Goal: Task Accomplishment & Management: Complete application form

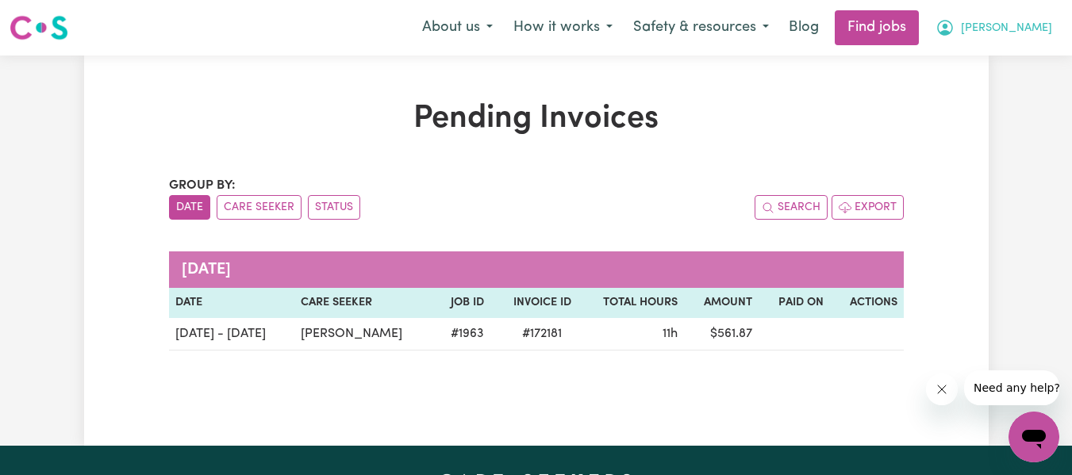
click at [1032, 32] on span "[PERSON_NAME]" at bounding box center [1006, 28] width 91 height 17
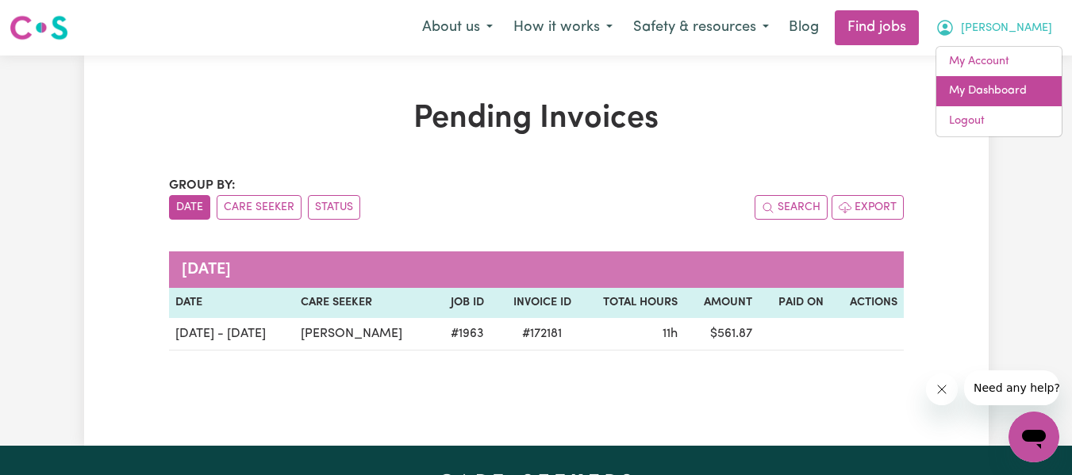
click at [985, 85] on link "My Dashboard" at bounding box center [998, 91] width 125 height 30
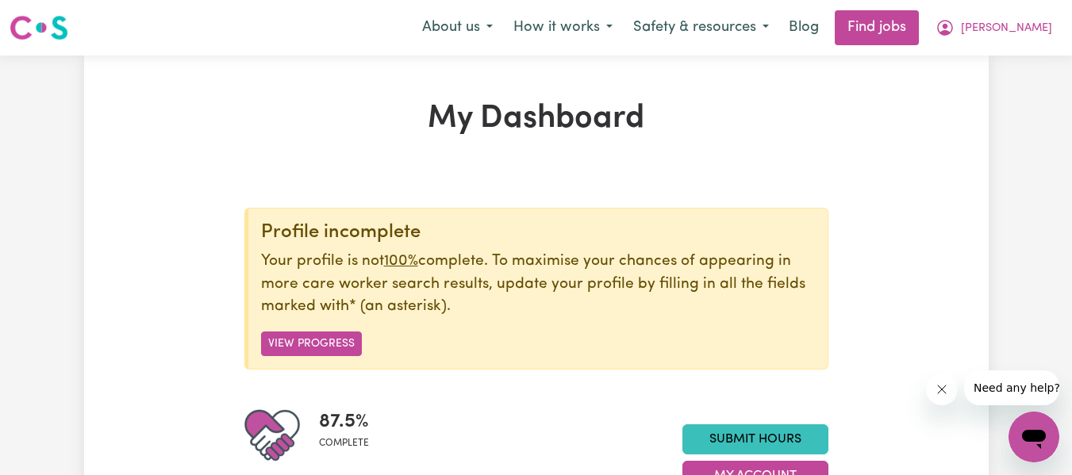
scroll to position [317, 0]
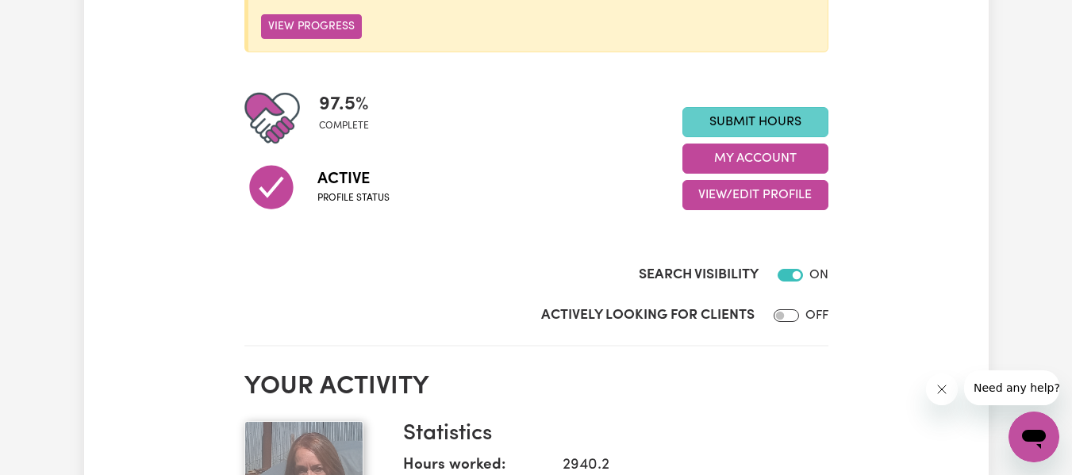
click at [741, 129] on link "Submit Hours" at bounding box center [755, 122] width 146 height 30
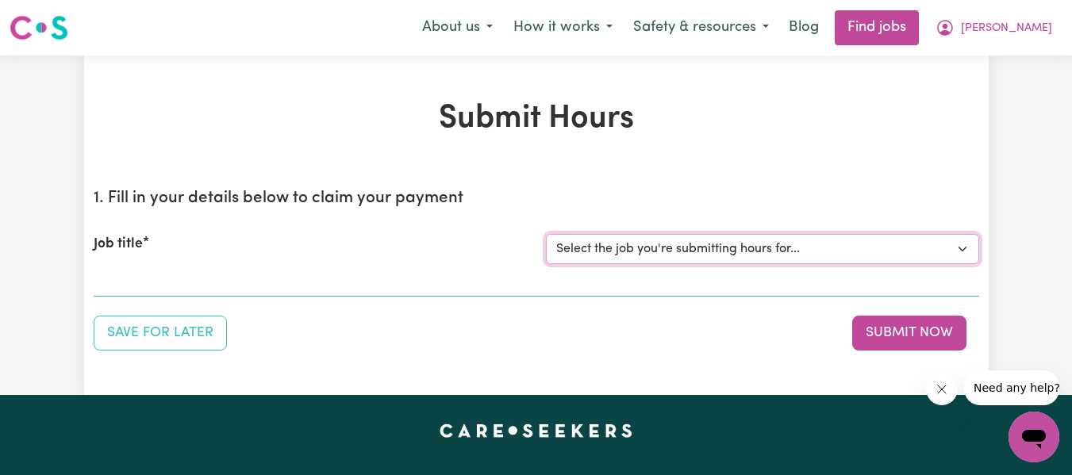
click at [671, 243] on select "Select the job you're submitting hours for... [[PERSON_NAME]] Support worker ne…" at bounding box center [762, 249] width 433 height 30
select select "1963"
click at [546, 234] on select "Select the job you're submitting hours for... [[PERSON_NAME]] Support worker ne…" at bounding box center [762, 249] width 433 height 30
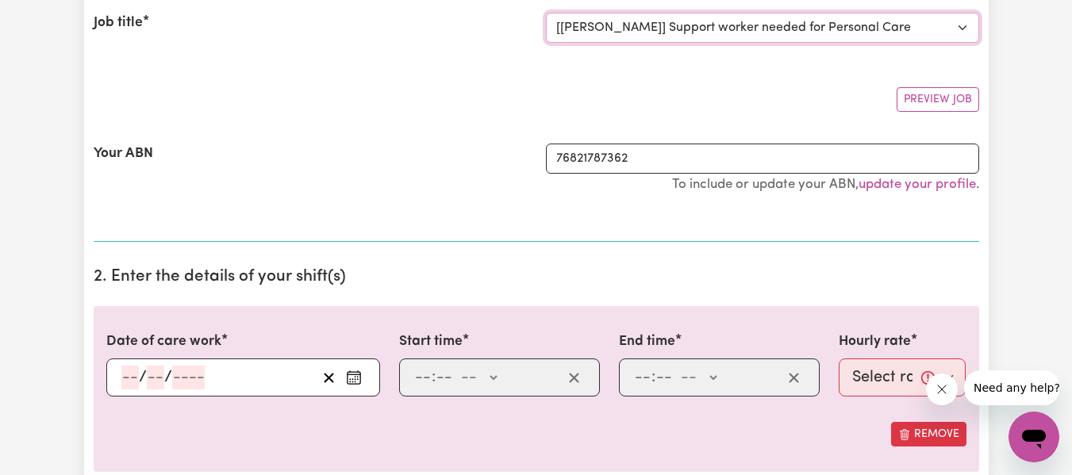
scroll to position [238, 0]
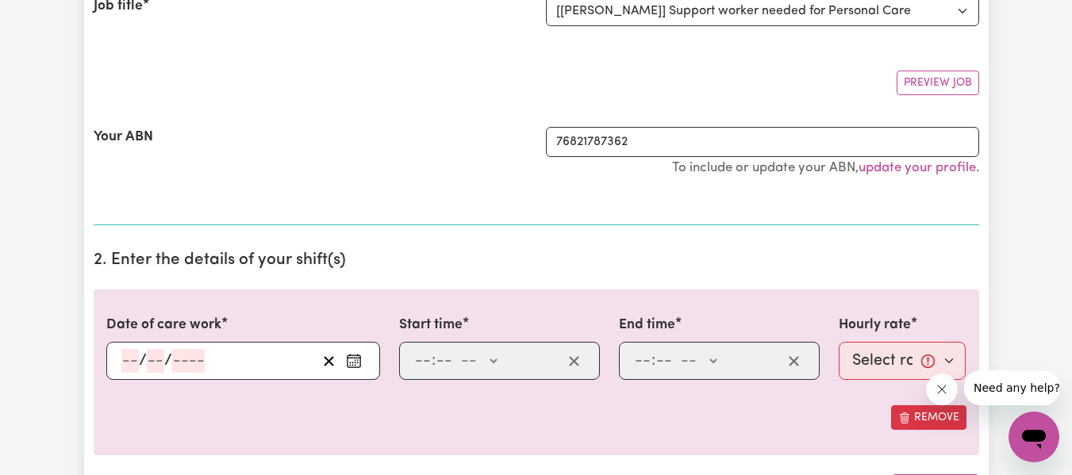
click at [355, 368] on icon "Enter the date of care work" at bounding box center [354, 361] width 16 height 16
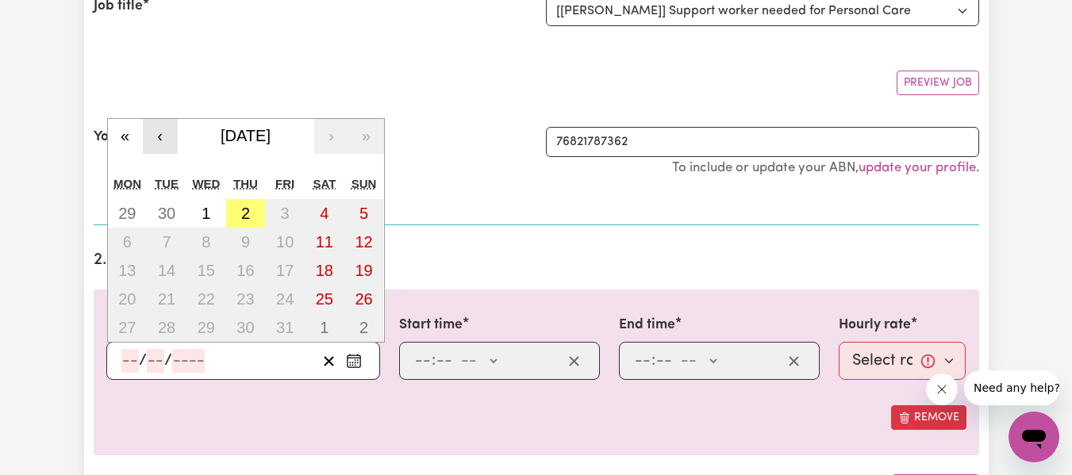
click at [166, 138] on button "‹" at bounding box center [160, 136] width 35 height 35
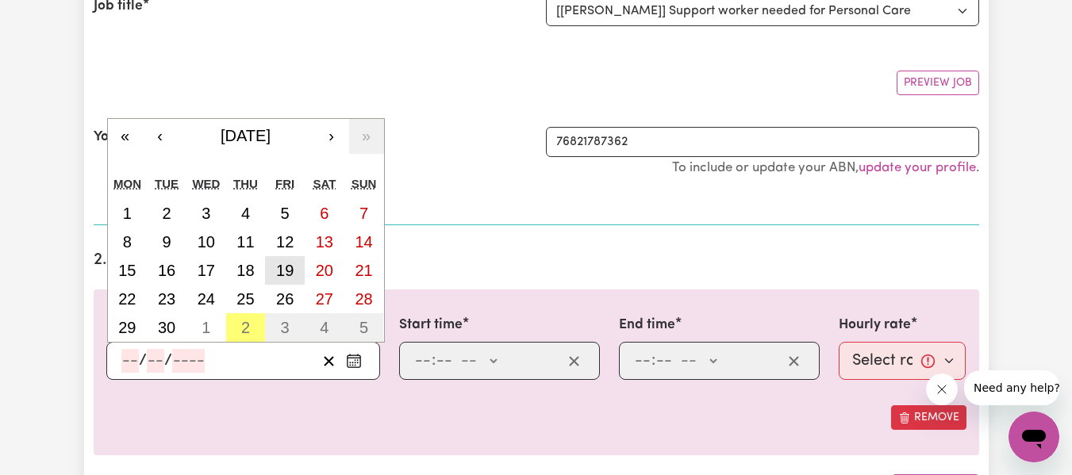
click at [284, 275] on abbr "19" at bounding box center [284, 270] width 17 height 17
type input "[DATE]"
type input "19"
type input "9"
type input "2025"
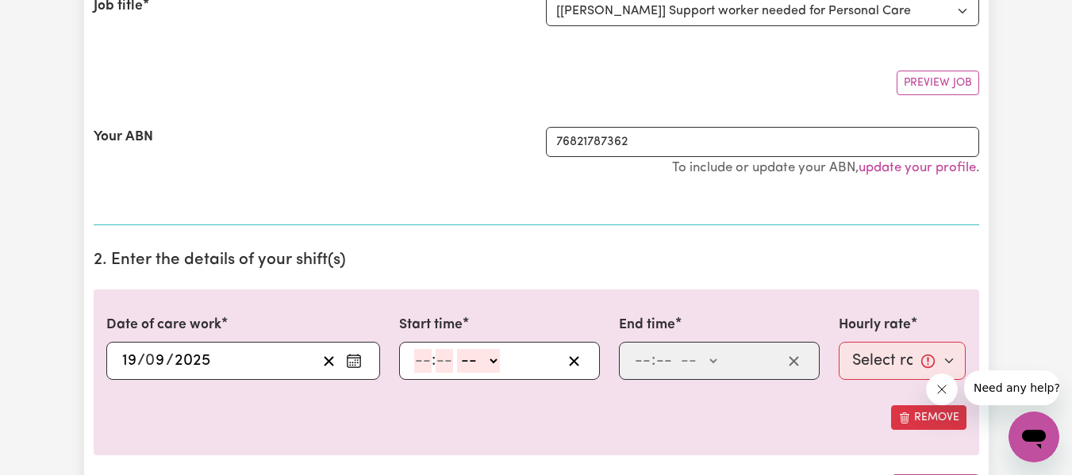
click at [421, 353] on input "number" at bounding box center [422, 361] width 17 height 24
type input "11"
type input "00"
select select "am"
type input "11:00"
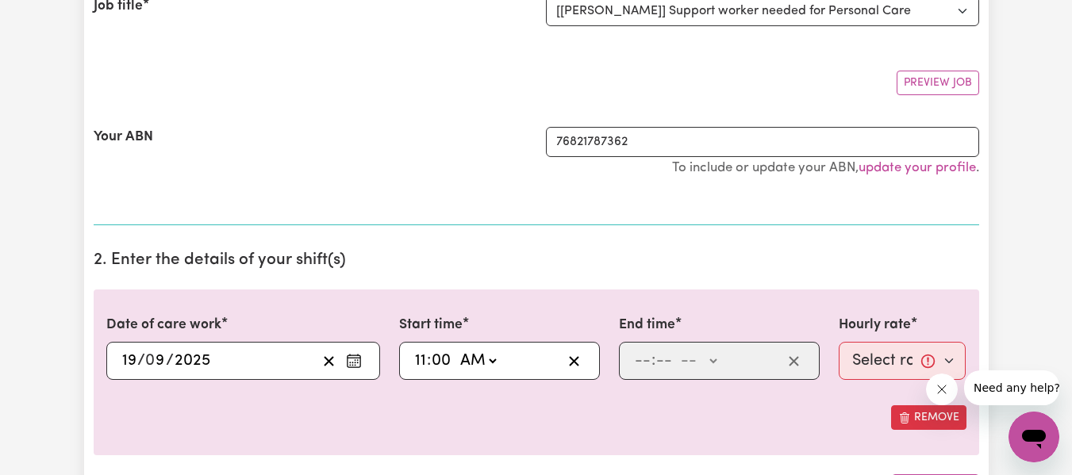
type input "0"
click at [640, 352] on input "number" at bounding box center [642, 361] width 17 height 24
type input "2"
type input "00"
select select "pm"
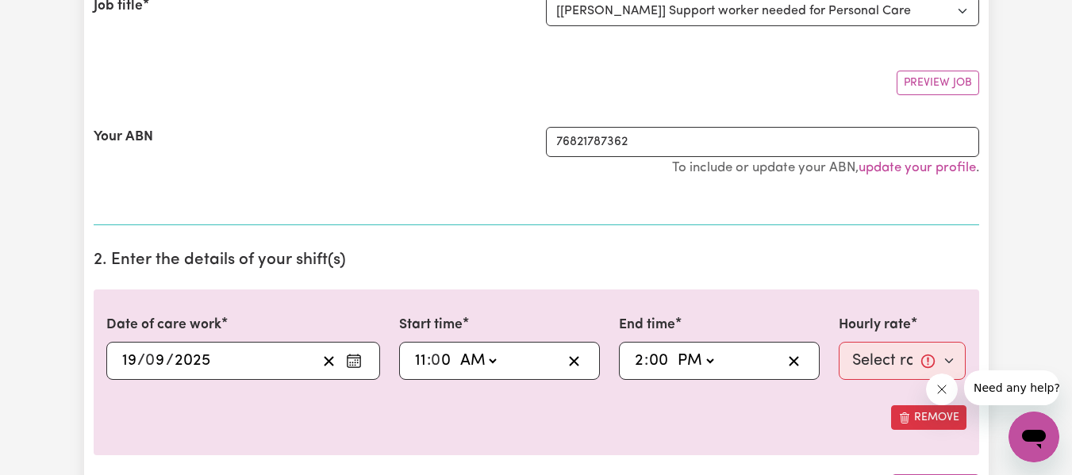
type input "14:00"
type input "0"
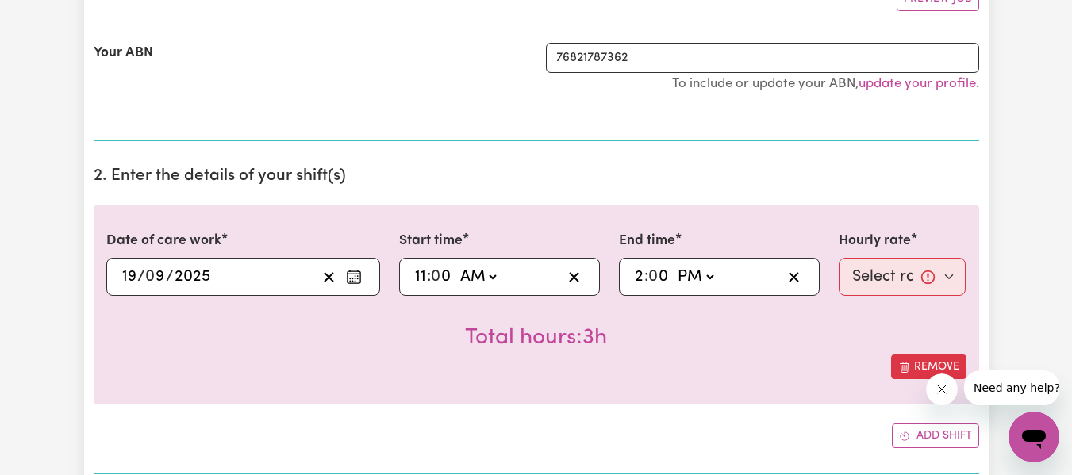
scroll to position [397, 0]
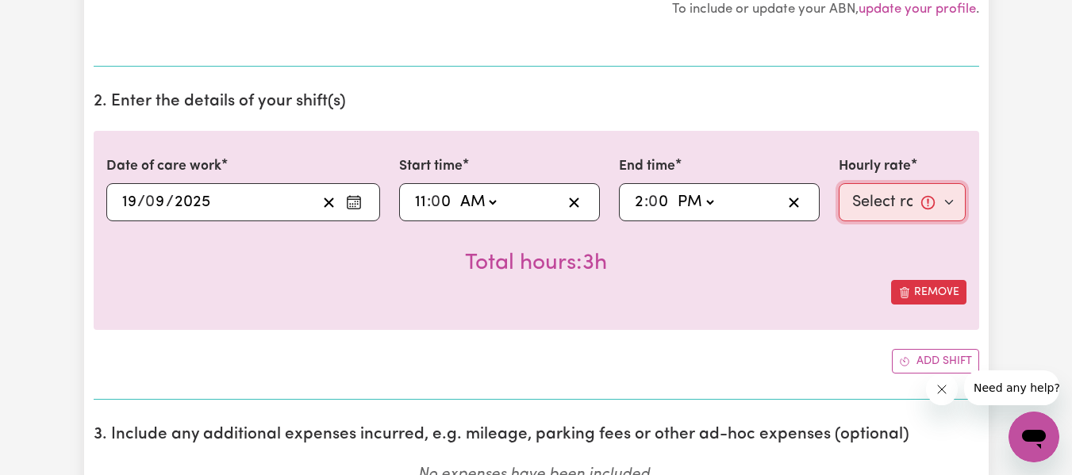
click at [874, 213] on select "Select rate... $56.13 (Weekday)" at bounding box center [903, 202] width 128 height 38
select select "56.13-Weekday"
click at [839, 183] on select "Select rate... $56.13 (Weekday)" at bounding box center [903, 202] width 128 height 38
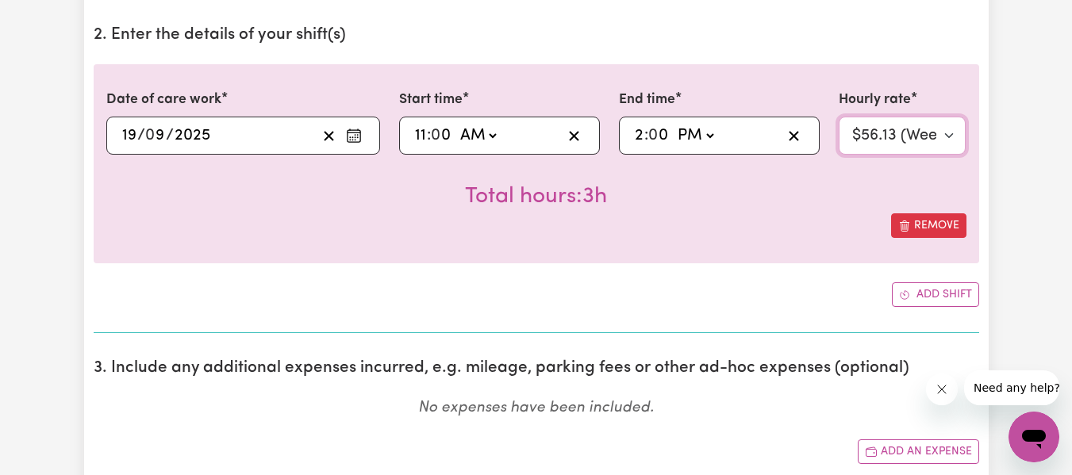
scroll to position [555, 0]
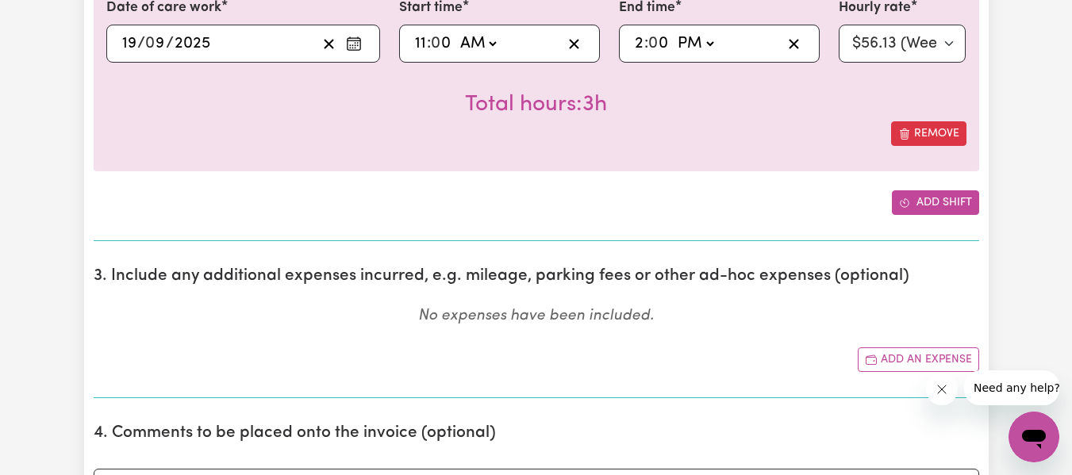
click at [899, 210] on span "Add another shift" at bounding box center [904, 202] width 11 height 17
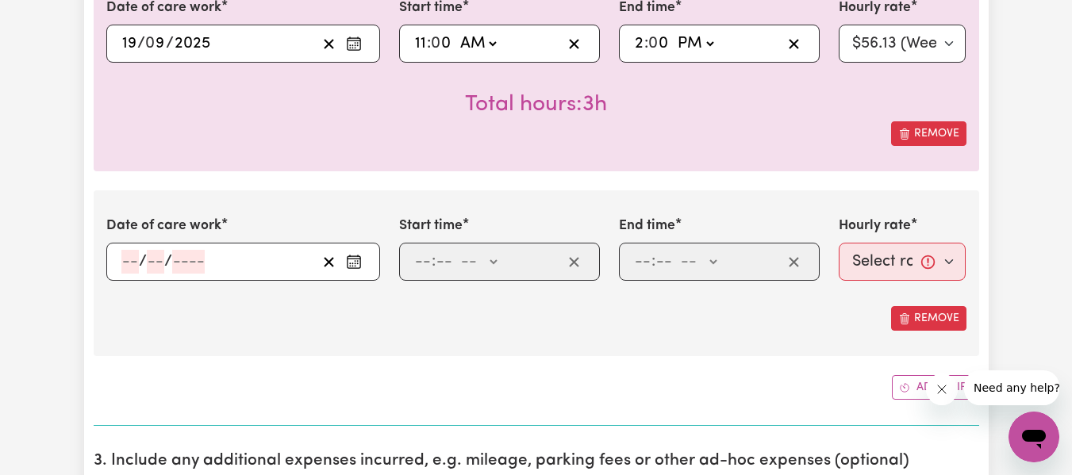
click at [357, 266] on icon "Enter the date of care work" at bounding box center [354, 262] width 16 height 16
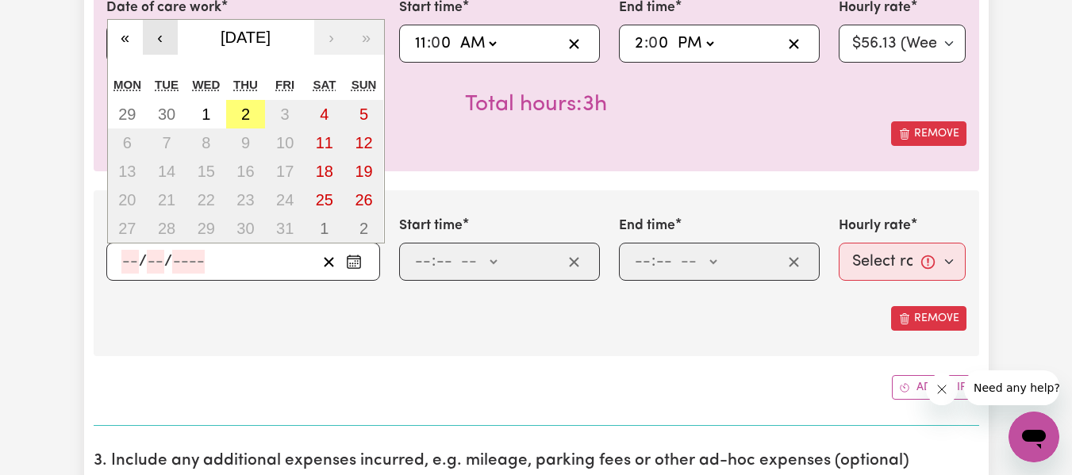
click at [152, 42] on button "‹" at bounding box center [160, 37] width 35 height 35
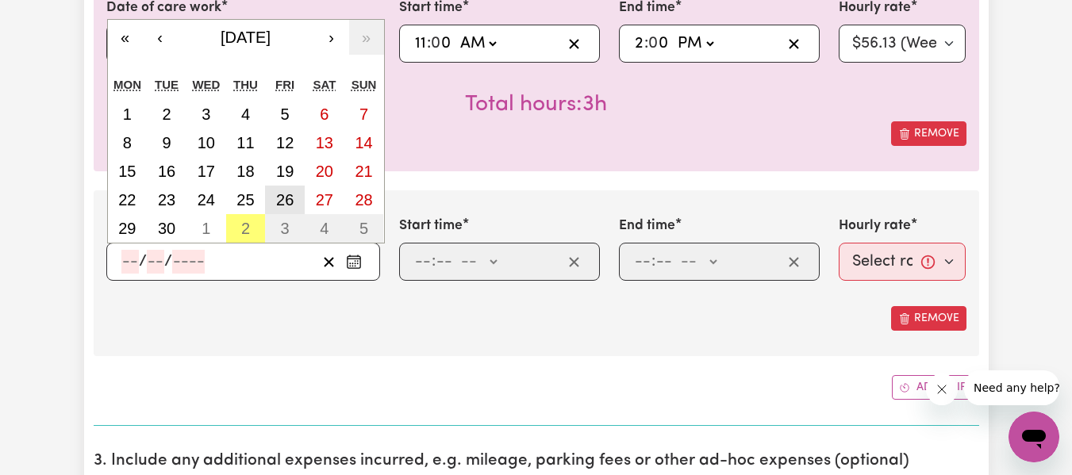
click at [278, 201] on abbr "26" at bounding box center [284, 199] width 17 height 17
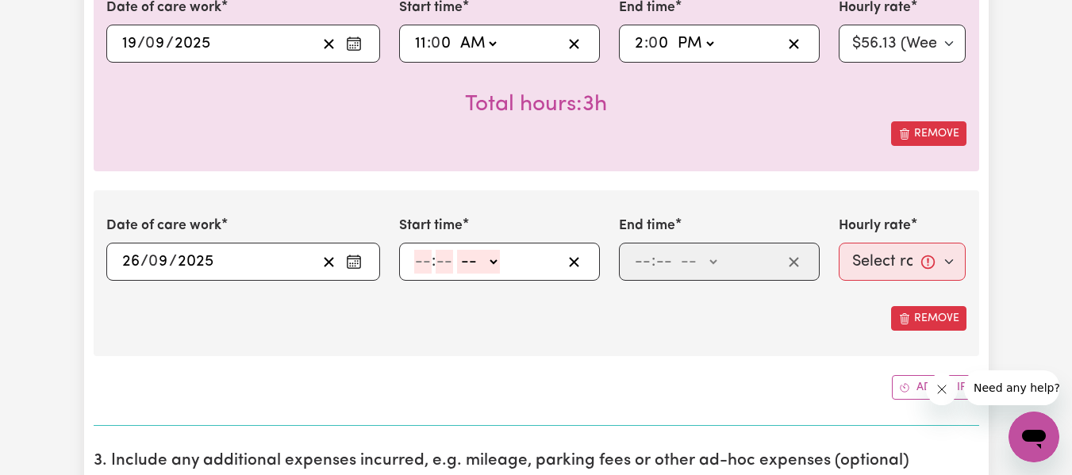
type input "[DATE]"
type input "26"
type input "9"
type input "2025"
click at [419, 262] on input "number" at bounding box center [422, 262] width 17 height 24
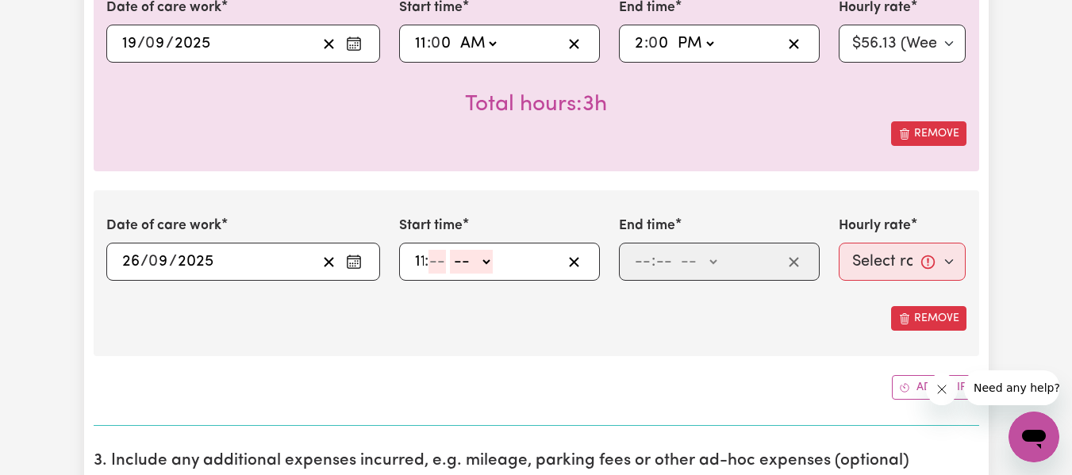
type input "11"
type input "00"
select select "am"
type input "11:00"
type input "0"
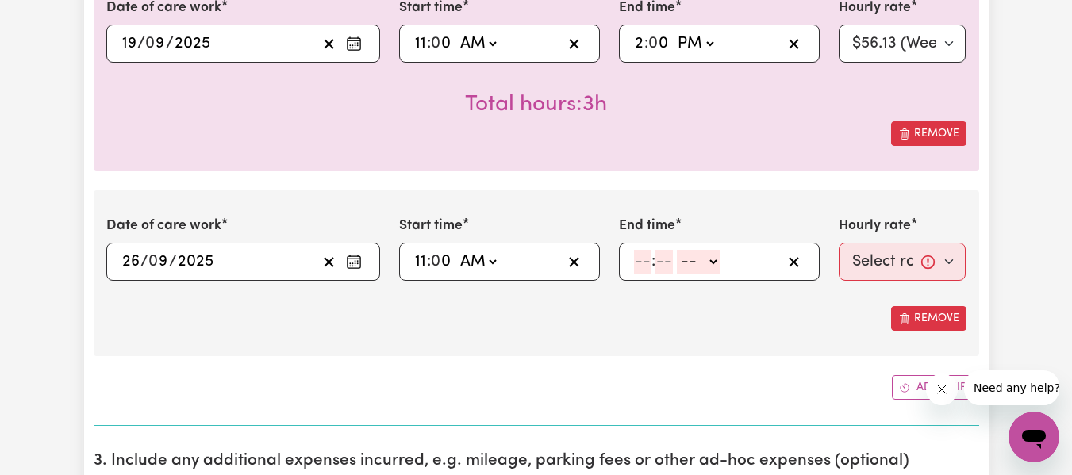
click at [637, 267] on input "number" at bounding box center [642, 262] width 17 height 24
type input "2"
type input "00"
select select "pm"
type input "14:00"
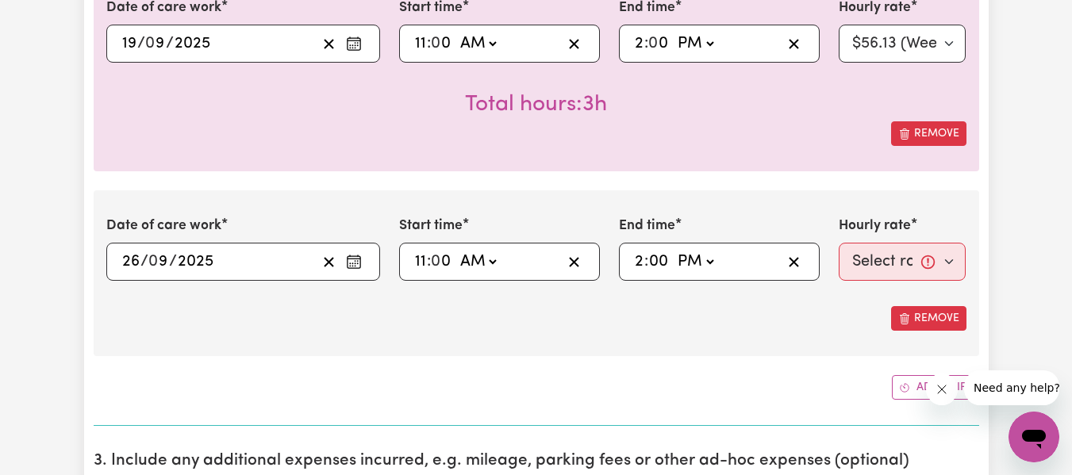
type input "0"
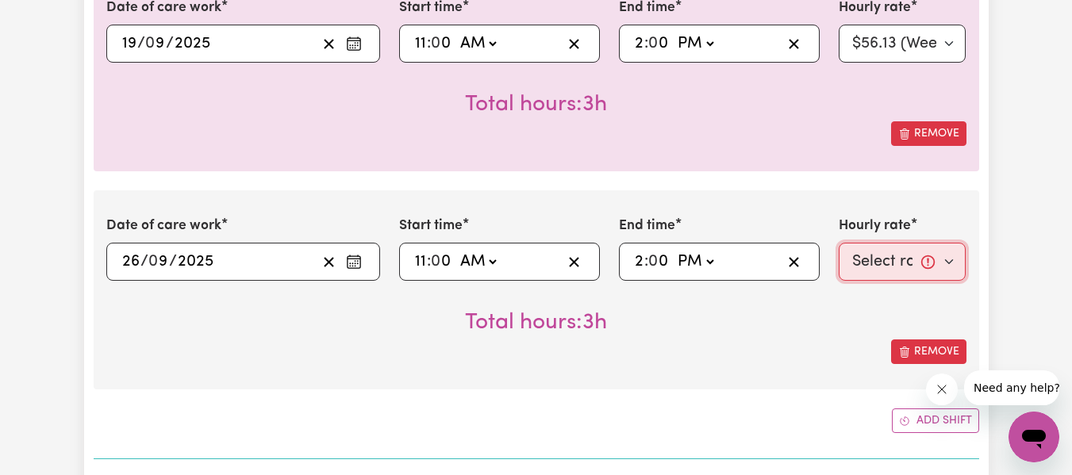
click at [938, 266] on select "Select rate... $56.13 (Weekday)" at bounding box center [903, 262] width 128 height 38
select select "56.13-Weekday"
click at [839, 243] on select "Select rate... $56.13 (Weekday)" at bounding box center [903, 262] width 128 height 38
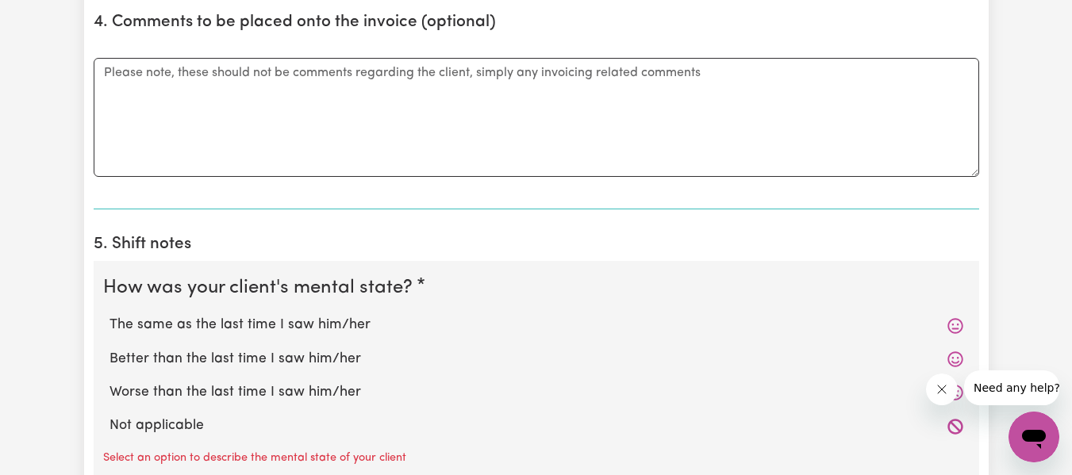
scroll to position [1270, 0]
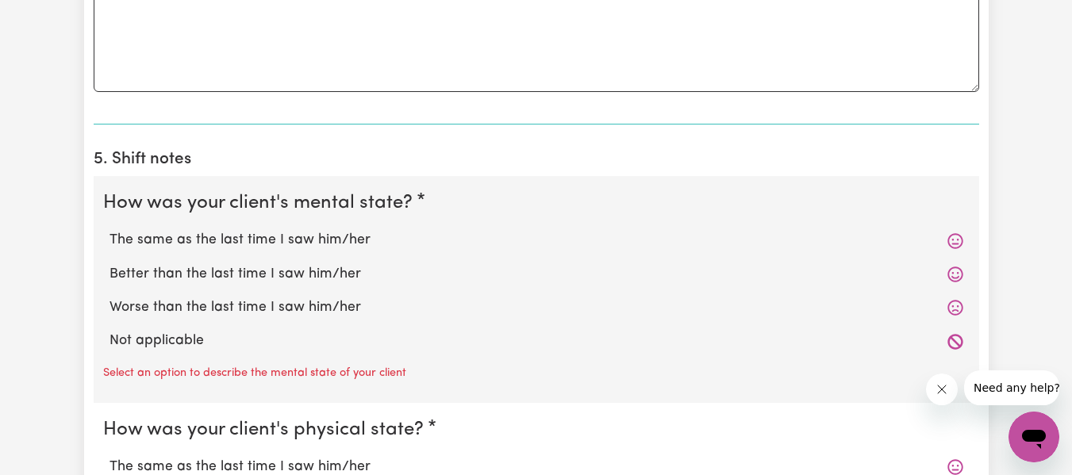
click at [206, 236] on label "The same as the last time I saw him/her" at bounding box center [537, 240] width 854 height 21
click at [110, 230] on input "The same as the last time I saw him/her" at bounding box center [109, 229] width 1 height 1
radio input "true"
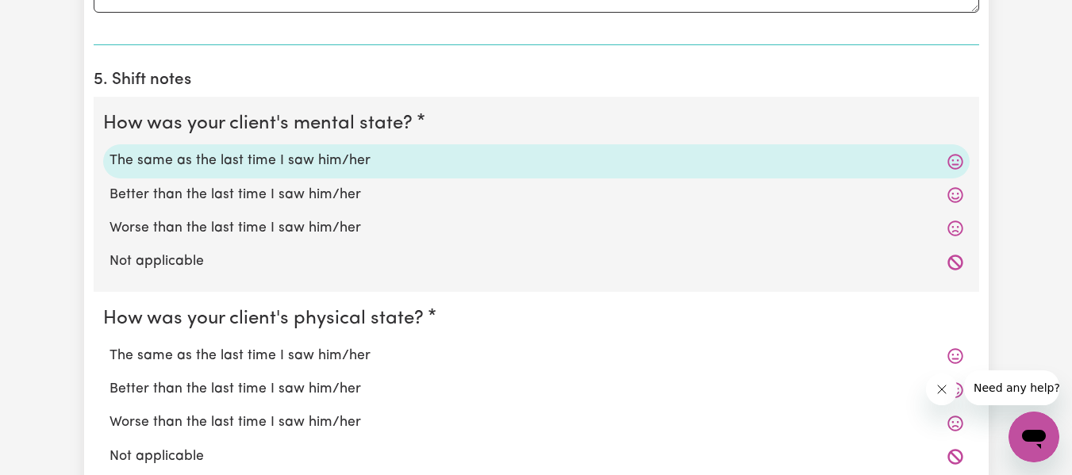
click at [152, 359] on label "The same as the last time I saw him/her" at bounding box center [537, 356] width 854 height 21
click at [110, 346] on input "The same as the last time I saw him/her" at bounding box center [109, 345] width 1 height 1
radio input "true"
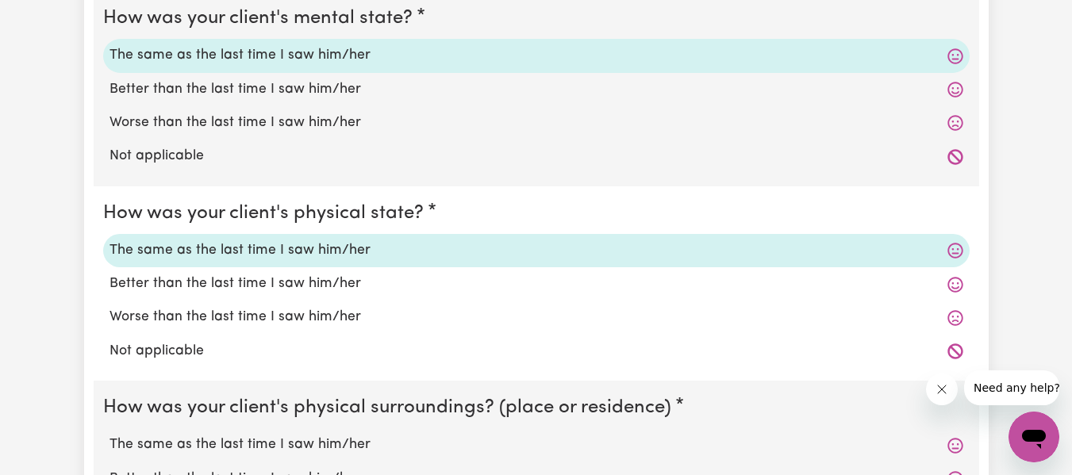
scroll to position [1587, 0]
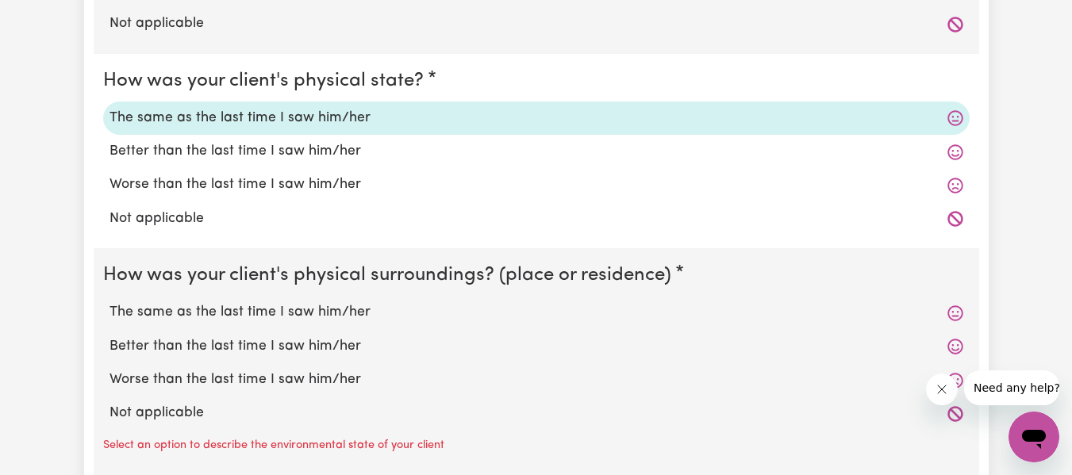
click at [150, 309] on label "The same as the last time I saw him/her" at bounding box center [537, 312] width 854 height 21
click at [110, 302] on input "The same as the last time I saw him/her" at bounding box center [109, 302] width 1 height 1
radio input "true"
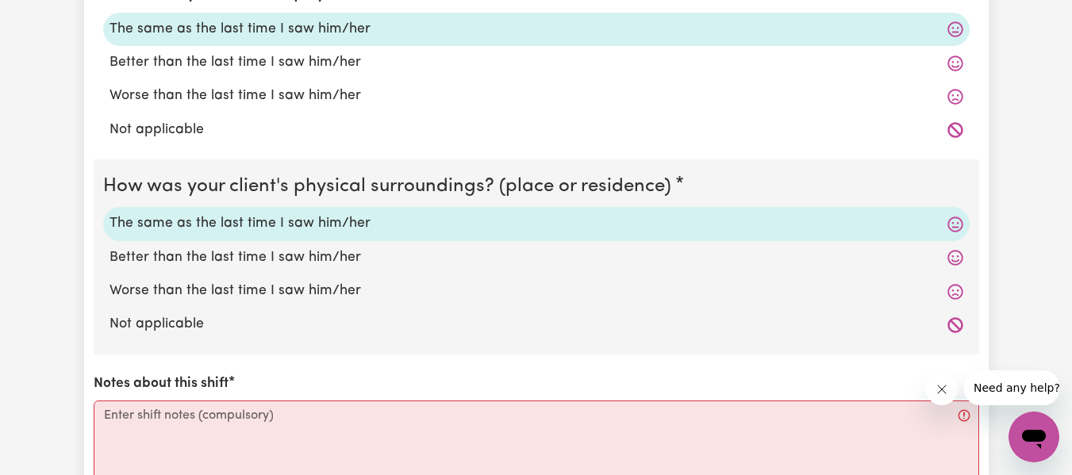
scroll to position [1825, 0]
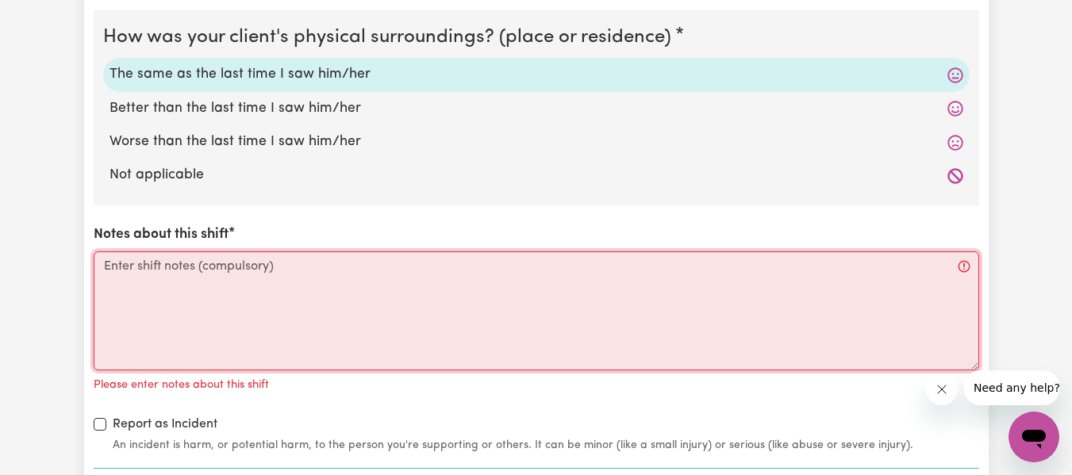
click at [153, 287] on textarea "Notes about this shift" at bounding box center [537, 311] width 886 height 119
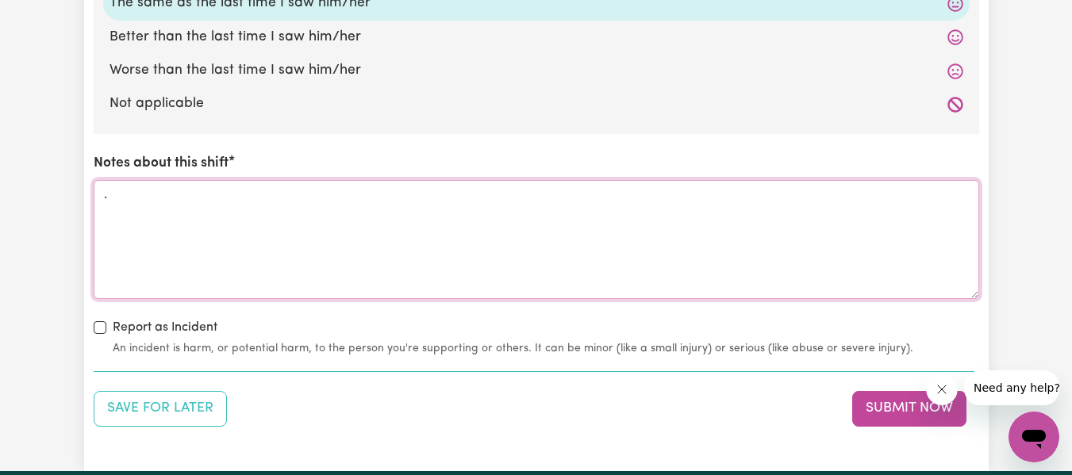
scroll to position [1984, 0]
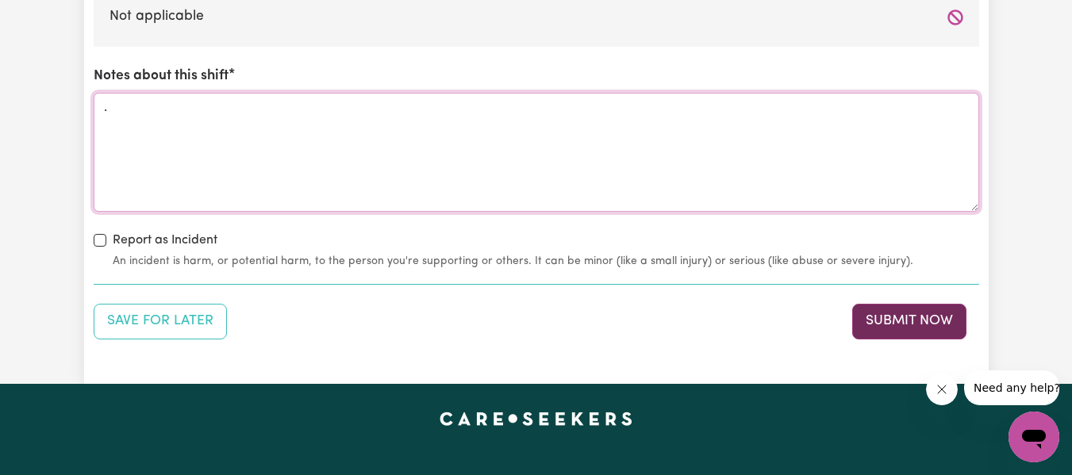
type textarea "."
click at [899, 332] on button "Submit Now" at bounding box center [909, 321] width 114 height 35
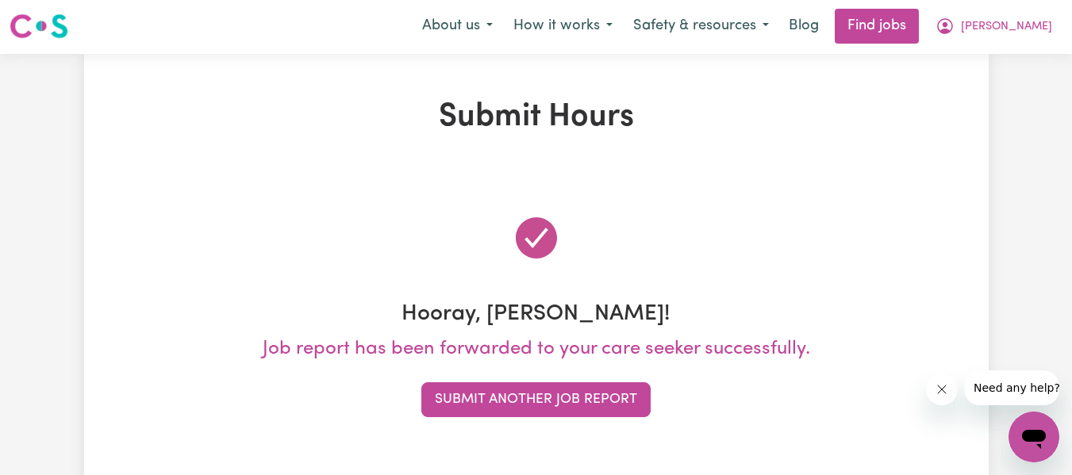
scroll to position [0, 0]
